Goal: Transaction & Acquisition: Purchase product/service

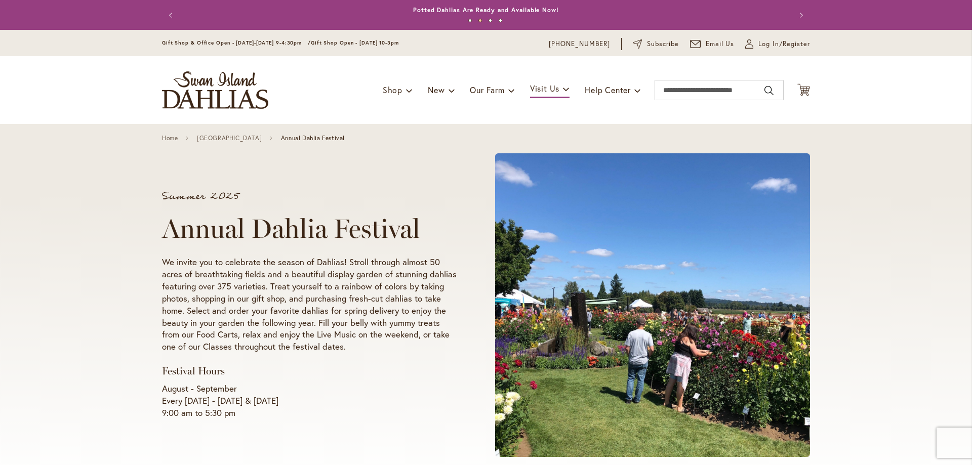
click at [379, 162] on div "Summer 2025 Annual Dahlia Festival We invite you to celebrate the season of Dah…" at bounding box center [486, 305] width 648 height 322
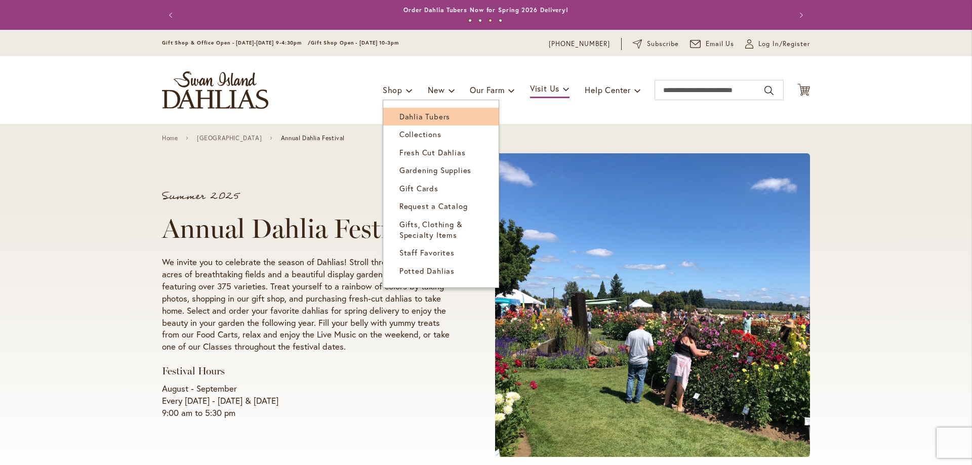
click at [407, 117] on span "Dahlia Tubers" at bounding box center [424, 116] width 51 height 10
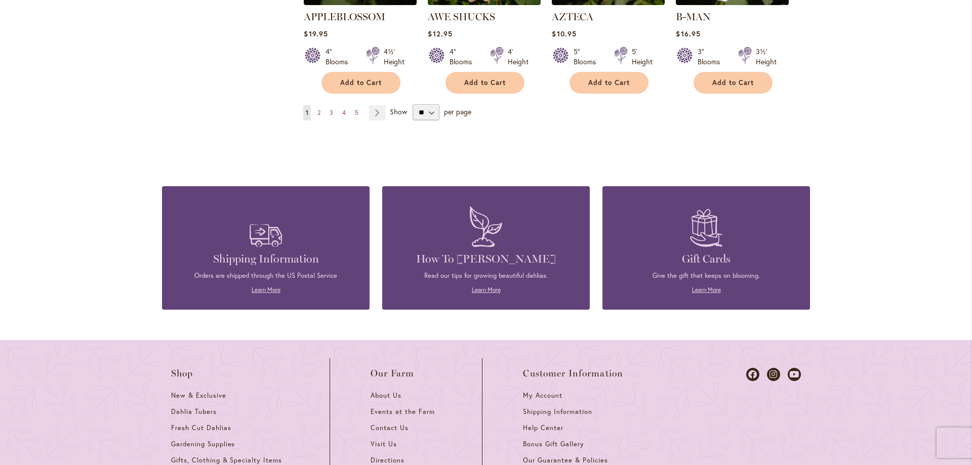
scroll to position [844, 0]
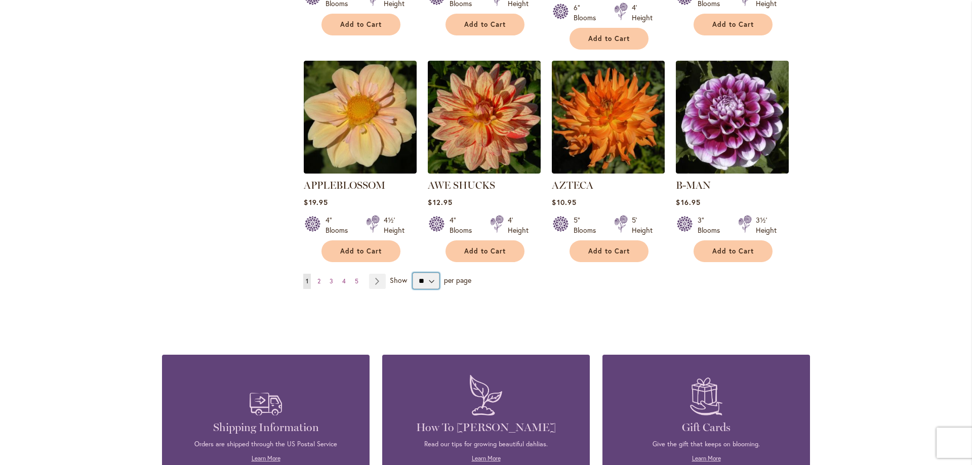
click at [426, 273] on select "** ** ** **" at bounding box center [426, 281] width 27 height 16
select select "**"
click at [413, 273] on select "** ** ** **" at bounding box center [426, 281] width 27 height 16
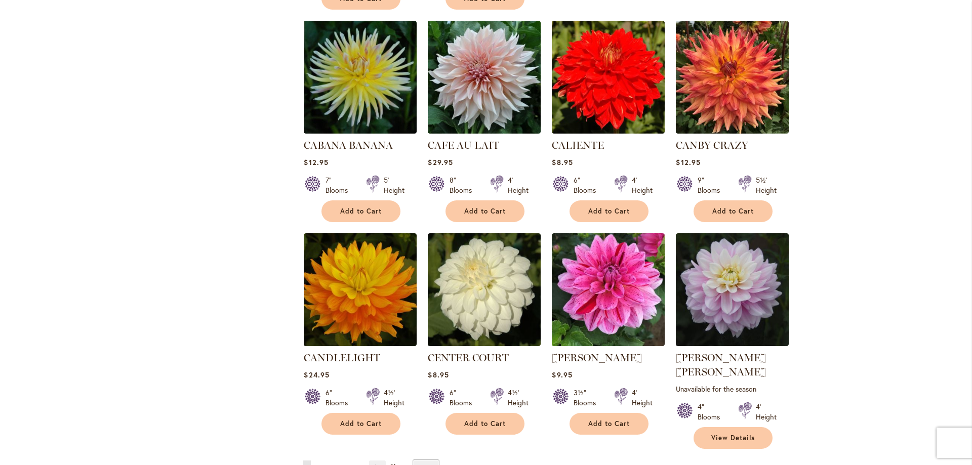
scroll to position [3419, 0]
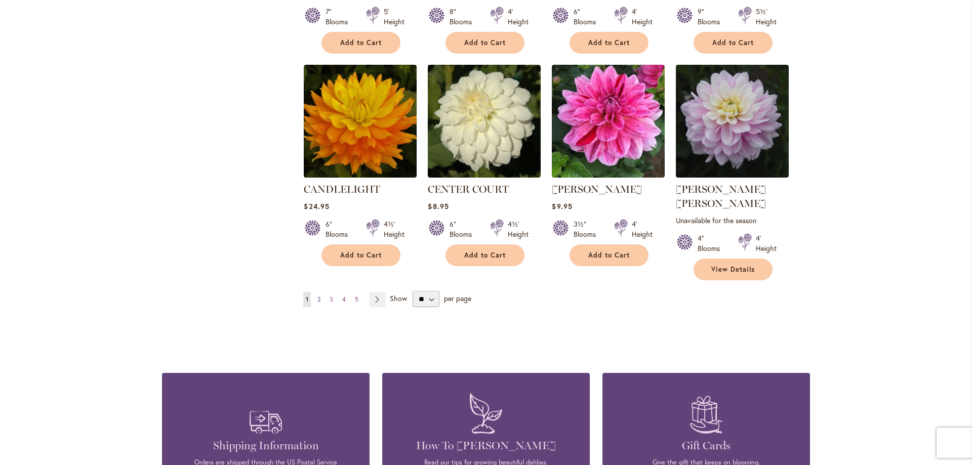
click at [317, 296] on span "2" at bounding box center [318, 300] width 3 height 8
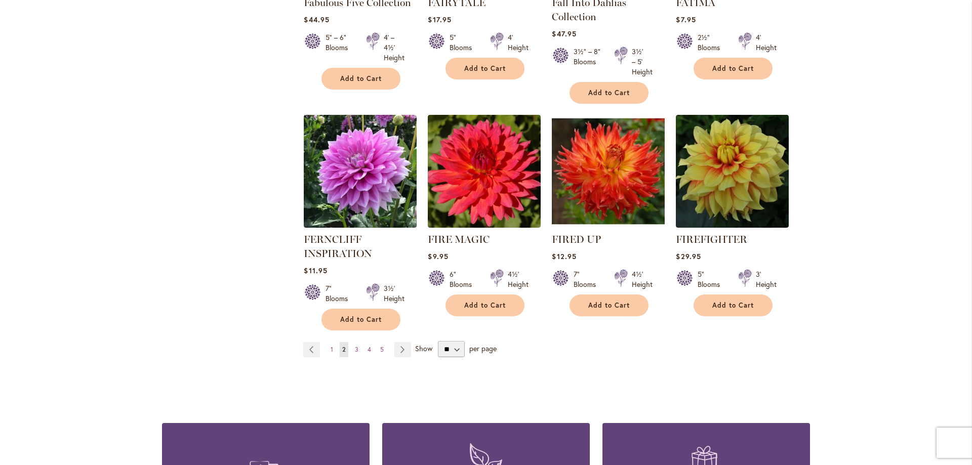
scroll to position [3588, 0]
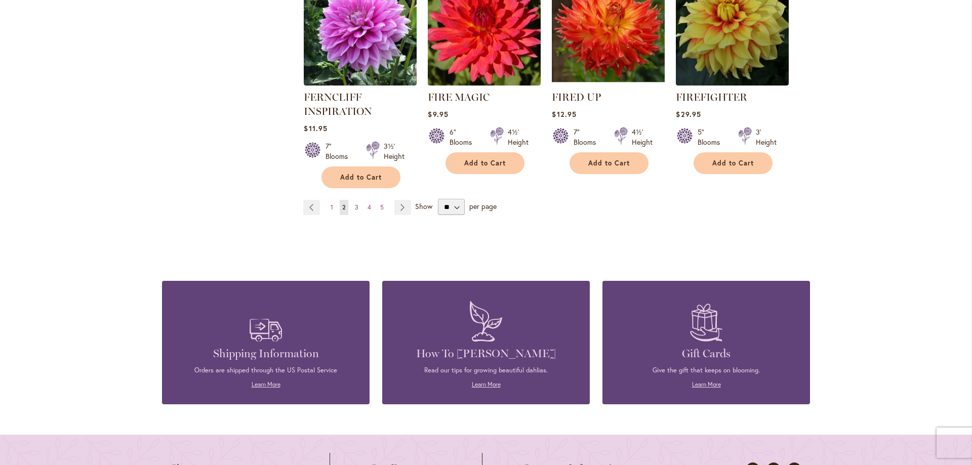
click at [355, 203] on span "3" at bounding box center [357, 207] width 4 height 8
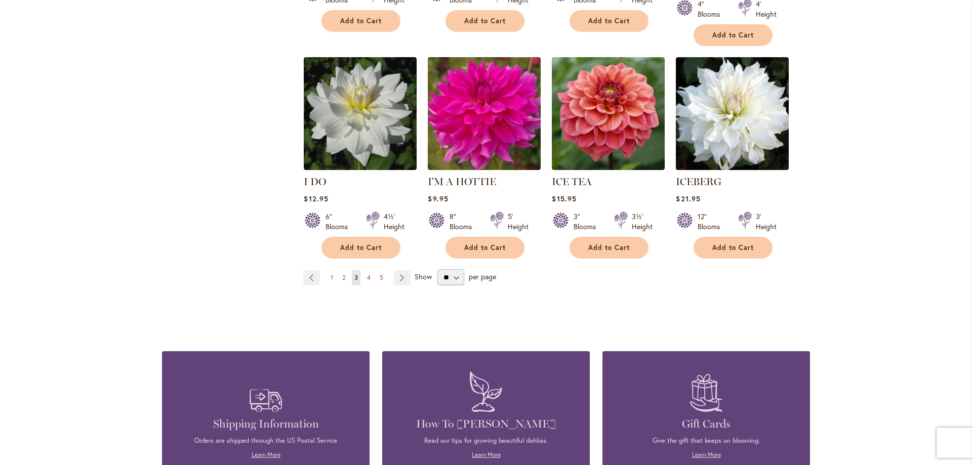
scroll to position [3543, 0]
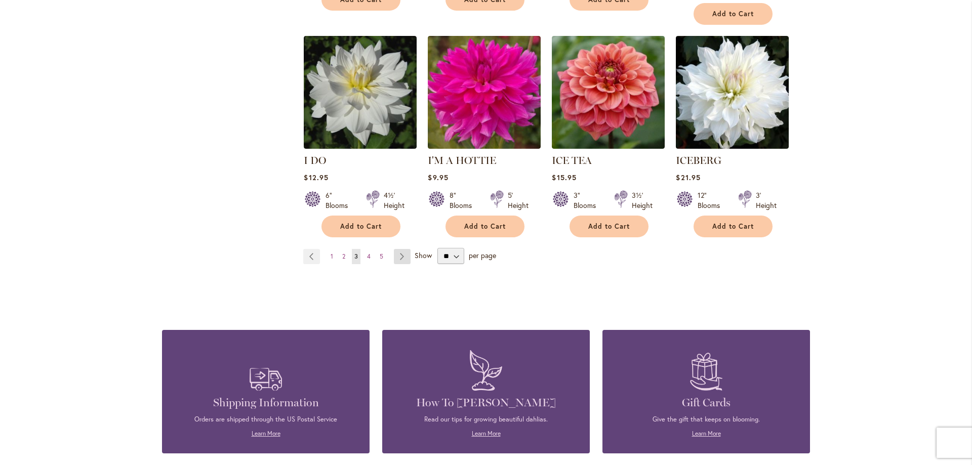
click at [396, 249] on link "Page Next" at bounding box center [402, 256] width 17 height 15
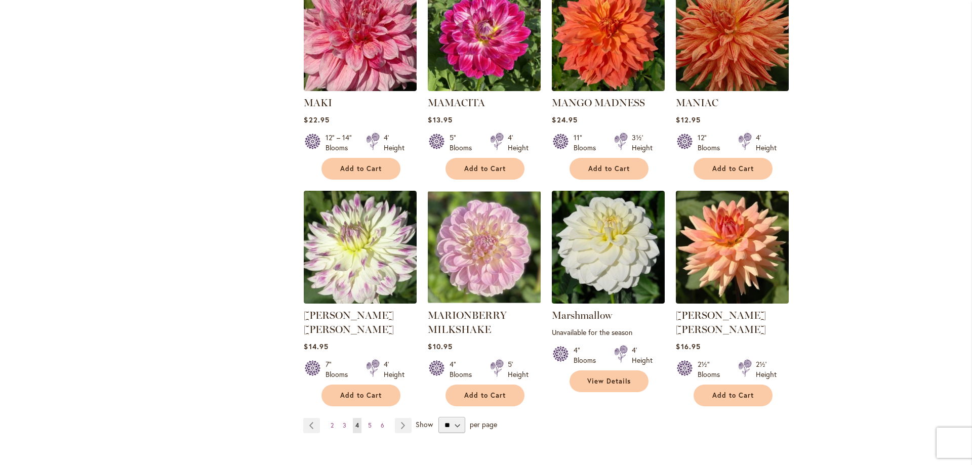
scroll to position [3375, 0]
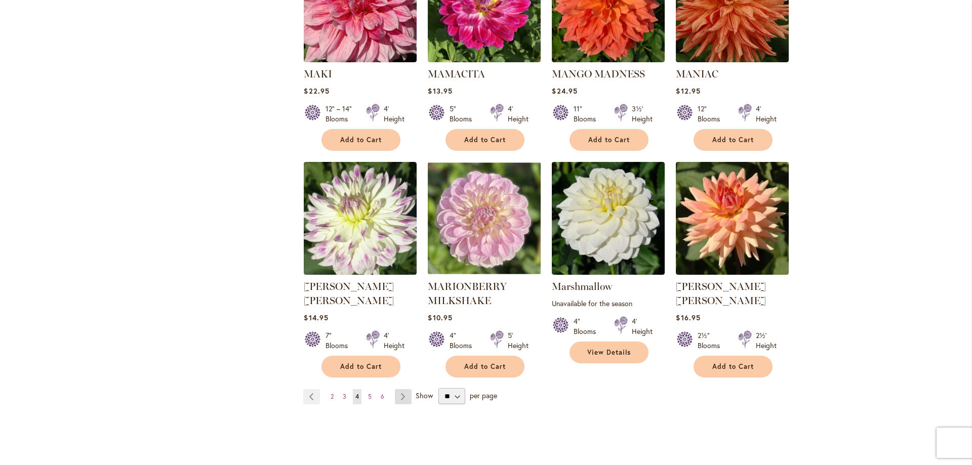
click at [400, 389] on link "Page Next" at bounding box center [403, 396] width 17 height 15
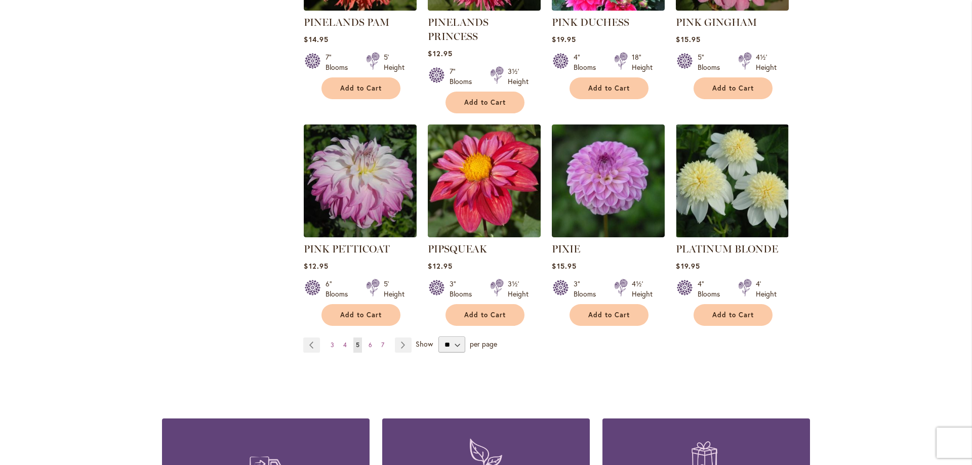
scroll to position [3419, 0]
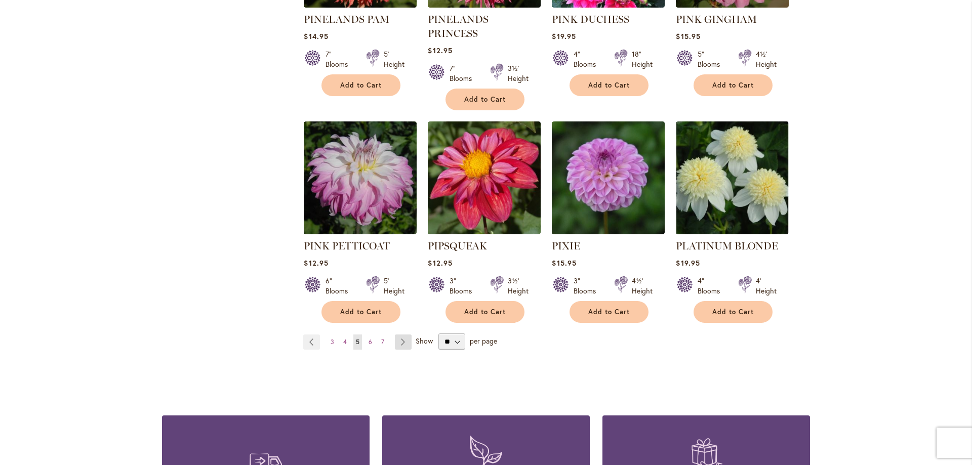
click at [400, 335] on link "Page Next" at bounding box center [403, 342] width 17 height 15
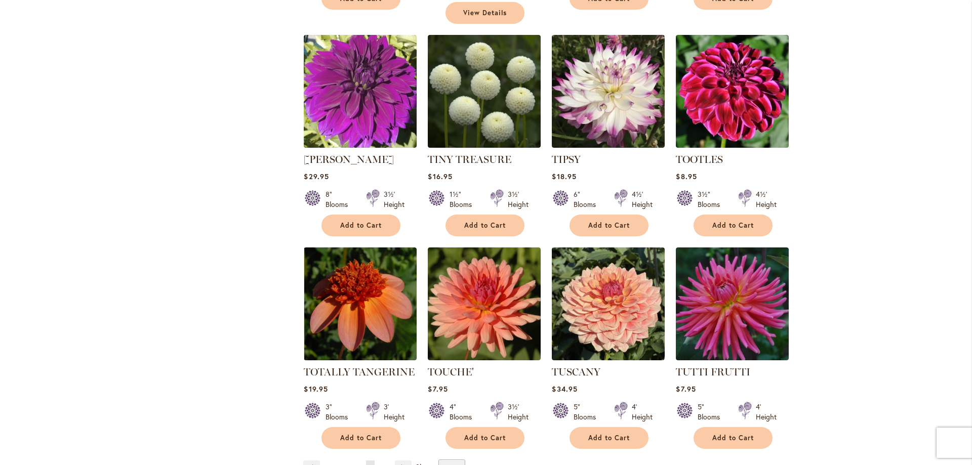
scroll to position [3419, 0]
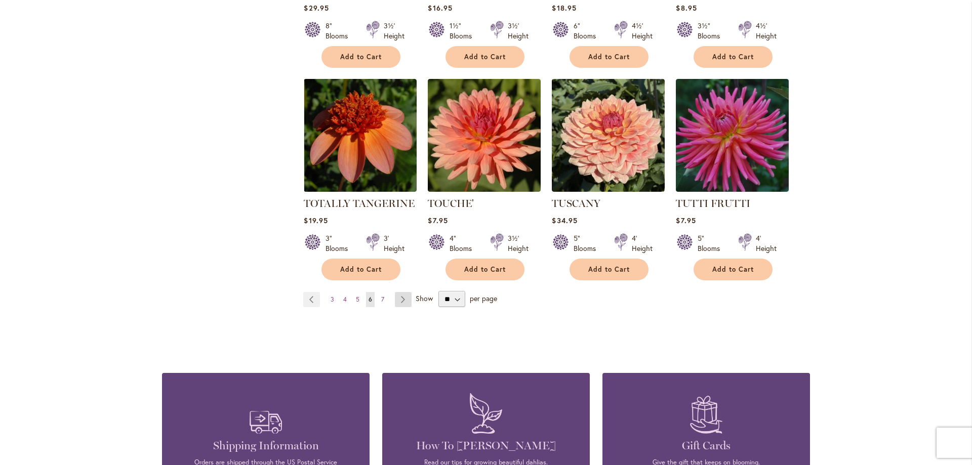
click at [400, 292] on link "Page Next" at bounding box center [403, 299] width 17 height 15
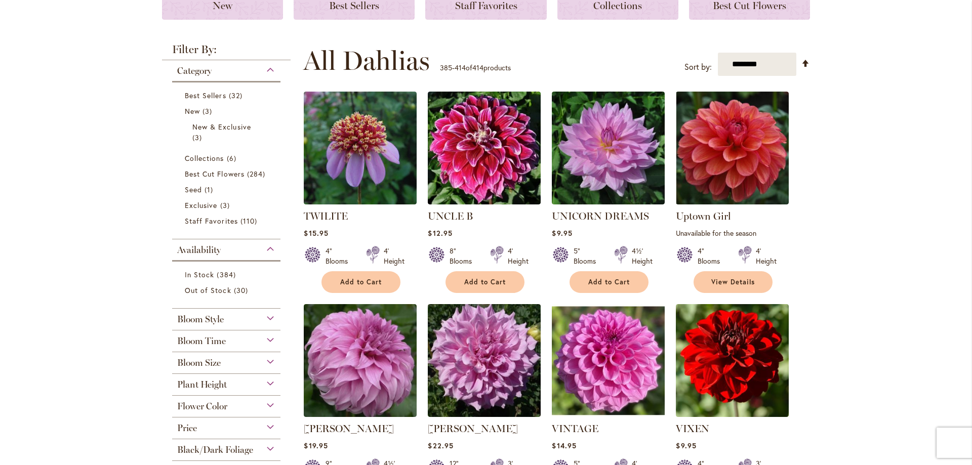
scroll to position [169, 0]
